Goal: Navigation & Orientation: Go to known website

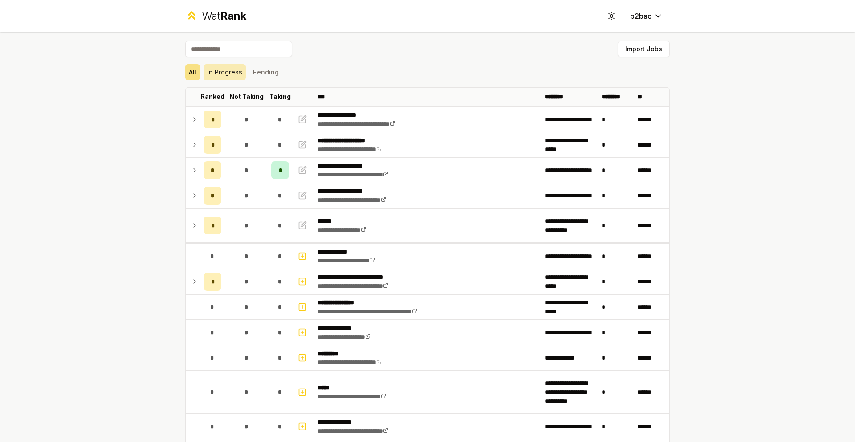
click at [226, 75] on button "In Progress" at bounding box center [224, 72] width 42 height 16
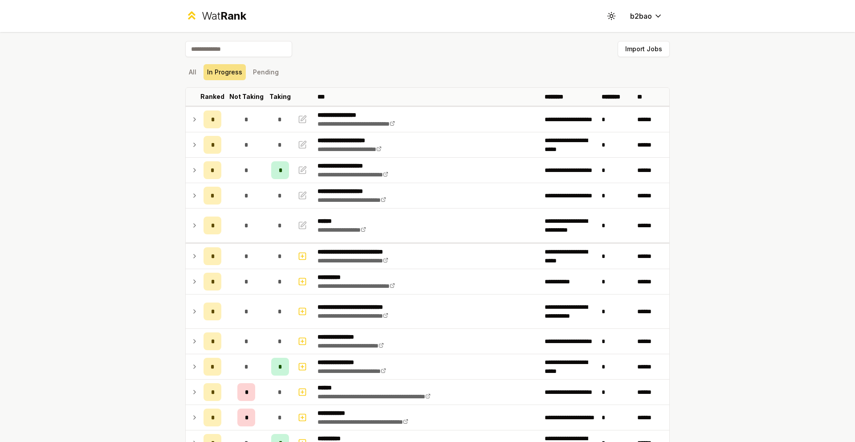
click at [211, 15] on div "Wat Rank" at bounding box center [224, 16] width 45 height 14
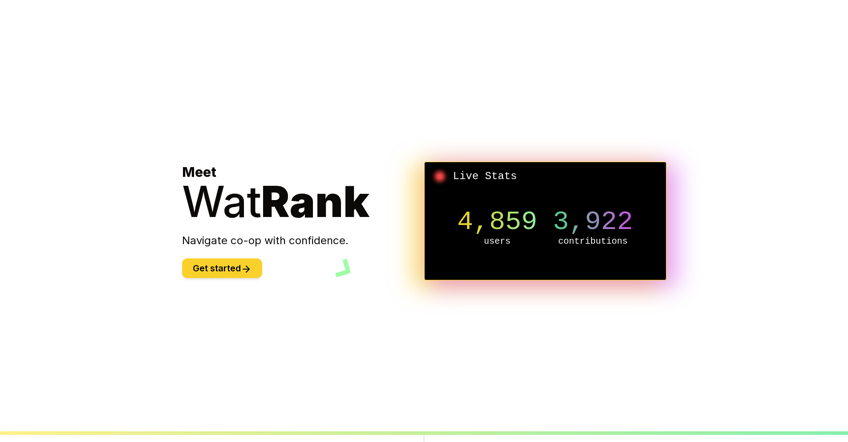
click at [244, 272] on icon at bounding box center [246, 269] width 11 height 11
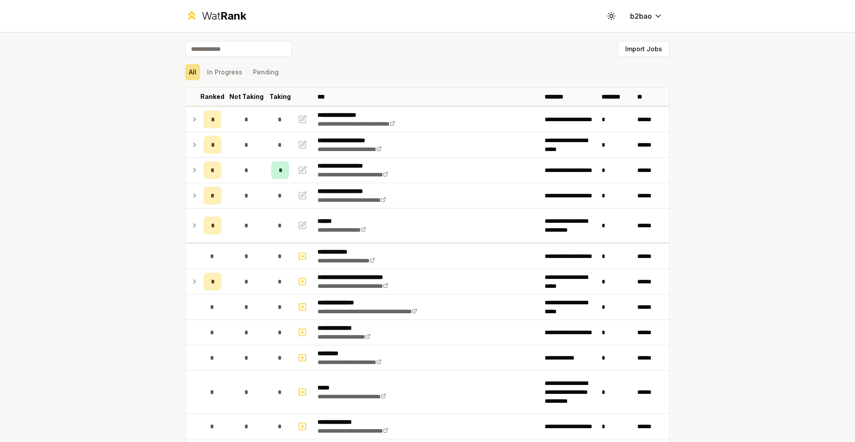
click at [207, 20] on div "Wat Rank" at bounding box center [224, 16] width 45 height 14
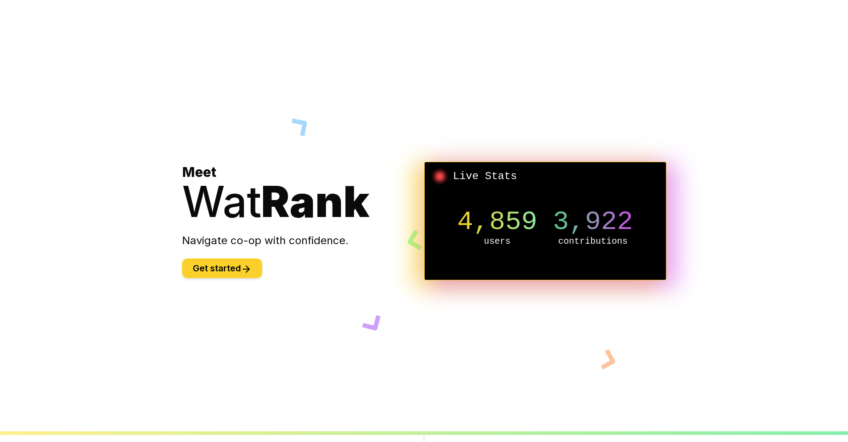
click at [240, 272] on button "Get started" at bounding box center [222, 268] width 80 height 20
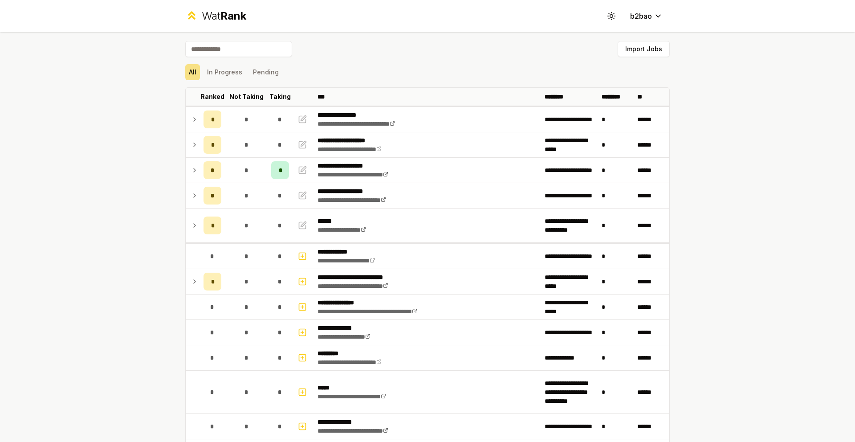
click at [214, 19] on div "Wat Rank" at bounding box center [224, 16] width 45 height 14
